Goal: Task Accomplishment & Management: Manage account settings

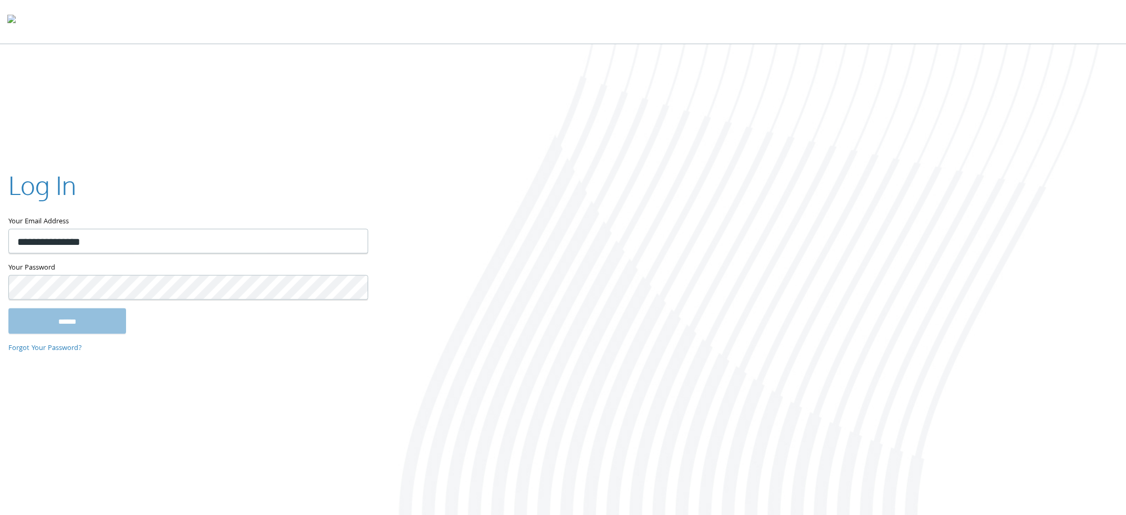
type input "**********"
click at [8, 308] on input "******" at bounding box center [67, 320] width 118 height 25
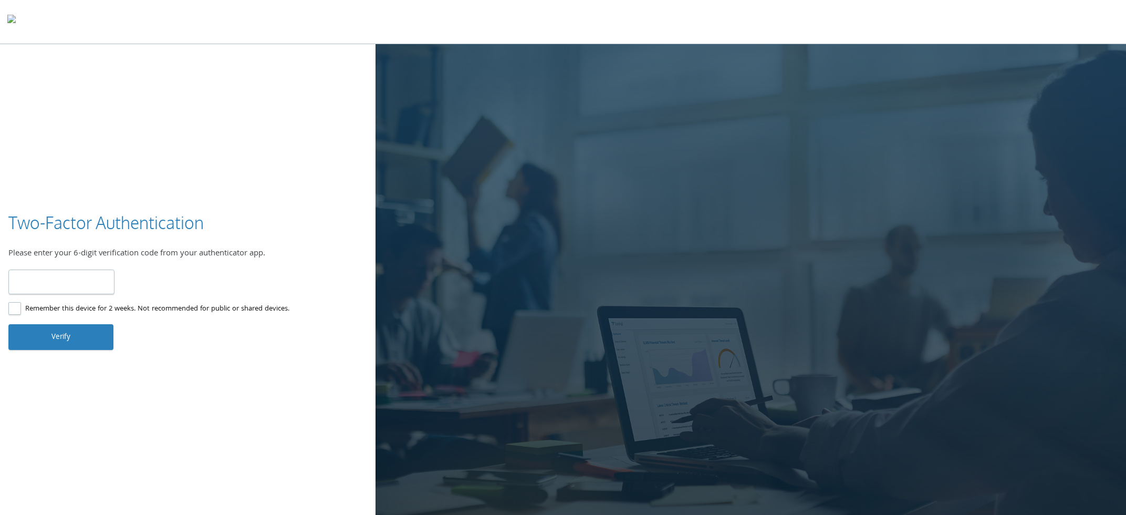
type input "******"
